Goal: Check status: Check status

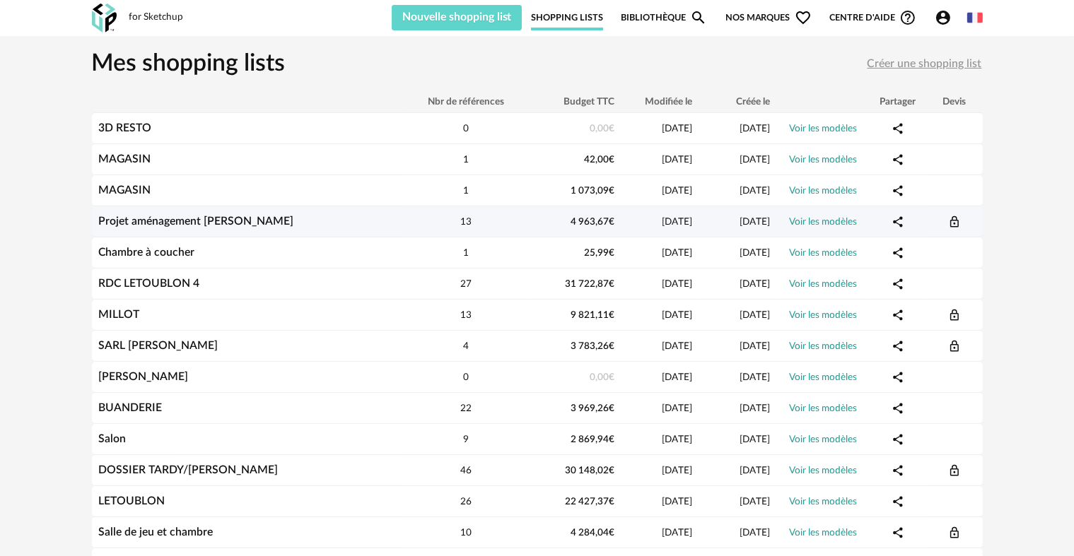
click at [314, 224] on div "Projet aménagement [PERSON_NAME]" at bounding box center [247, 221] width 311 height 13
click at [247, 221] on div "Projet aménagement [PERSON_NAME]" at bounding box center [247, 221] width 311 height 13
click at [232, 221] on link "Projet aménagement [PERSON_NAME]" at bounding box center [196, 221] width 195 height 11
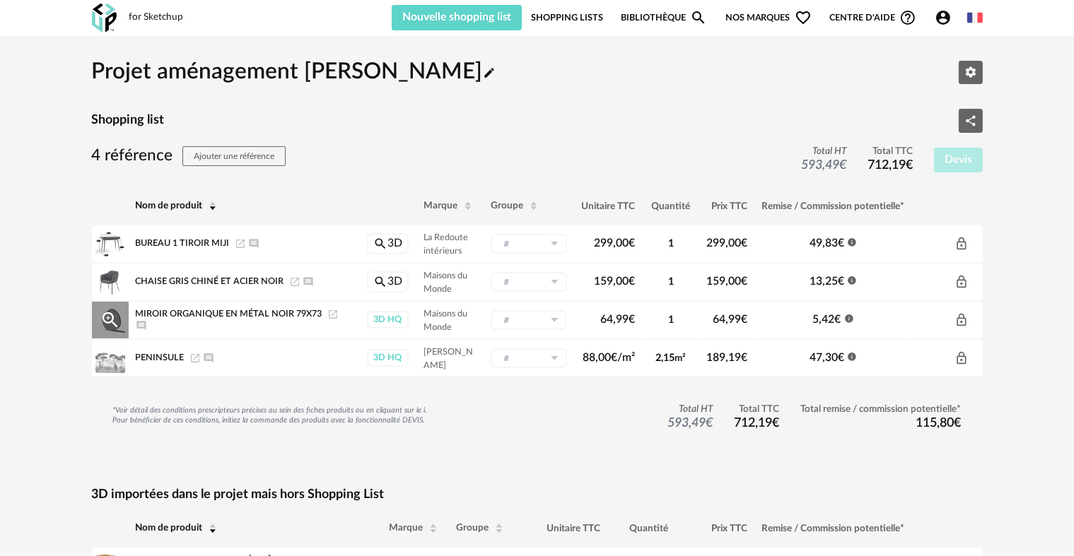
click at [332, 313] on icon "Launch icon" at bounding box center [332, 314] width 11 height 11
click at [240, 240] on icon "Launch icon" at bounding box center [240, 243] width 11 height 11
click at [297, 279] on icon "Launch icon" at bounding box center [295, 282] width 8 height 8
click at [332, 310] on icon "Launch icon" at bounding box center [332, 314] width 11 height 11
